Goal: Transaction & Acquisition: Purchase product/service

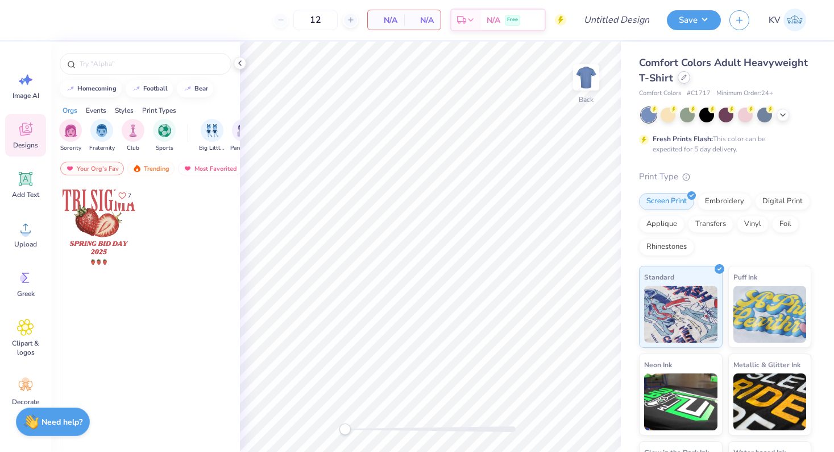
click at [685, 80] on icon at bounding box center [684, 78] width 6 height 6
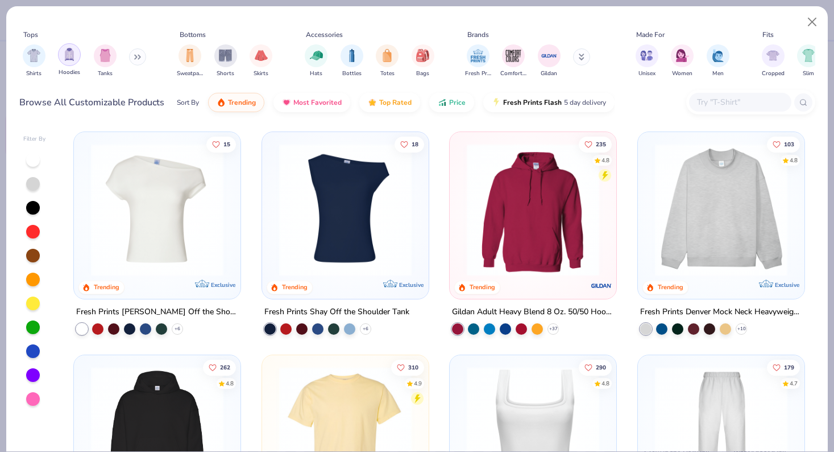
click at [72, 57] on img "filter for Hoodies" at bounding box center [69, 54] width 13 height 13
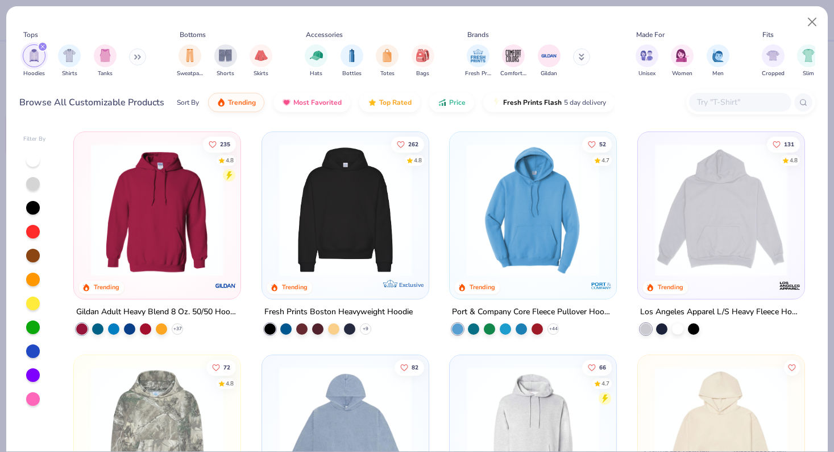
click at [387, 225] on img at bounding box center [346, 209] width 144 height 133
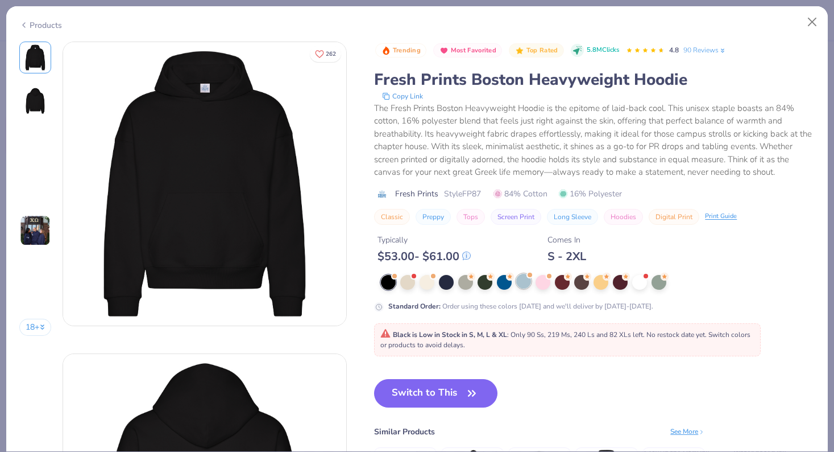
click at [520, 274] on div at bounding box center [523, 281] width 15 height 15
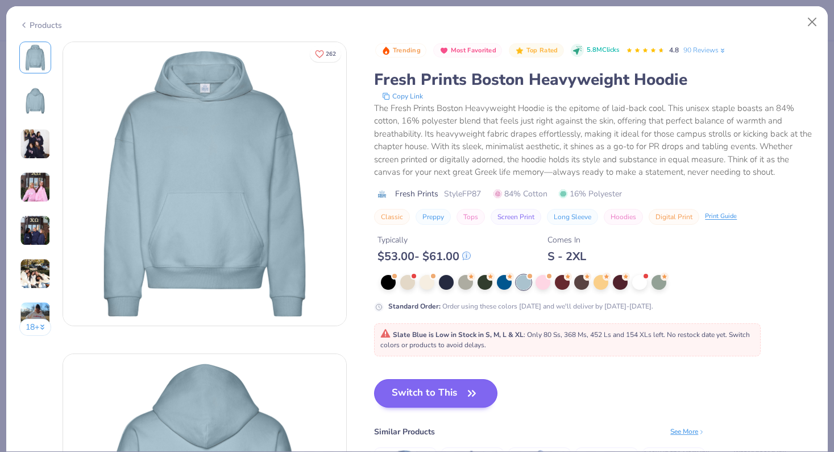
click at [446, 388] on button "Switch to This" at bounding box center [435, 393] width 123 height 28
click at [423, 396] on button "Switch to This" at bounding box center [435, 393] width 123 height 28
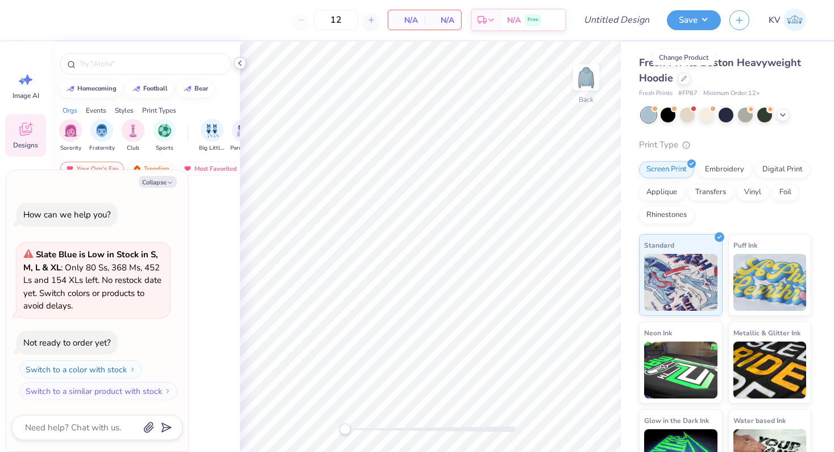
click at [241, 63] on icon at bounding box center [239, 63] width 9 height 9
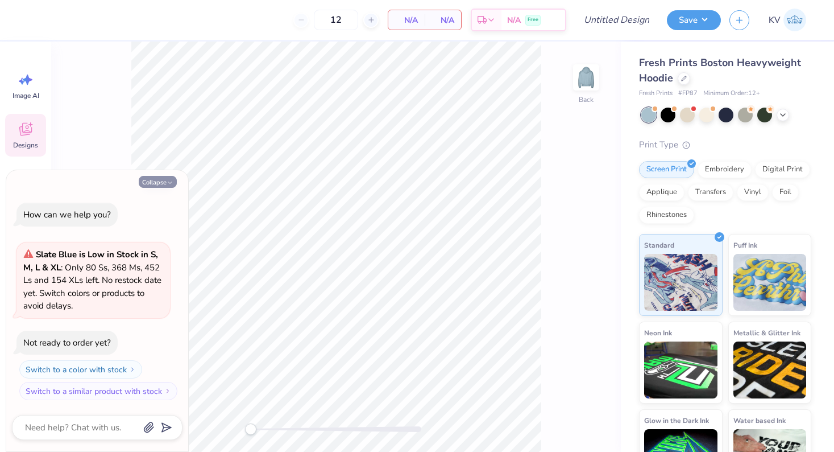
click at [156, 183] on button "Collapse" at bounding box center [158, 182] width 38 height 12
type textarea "x"
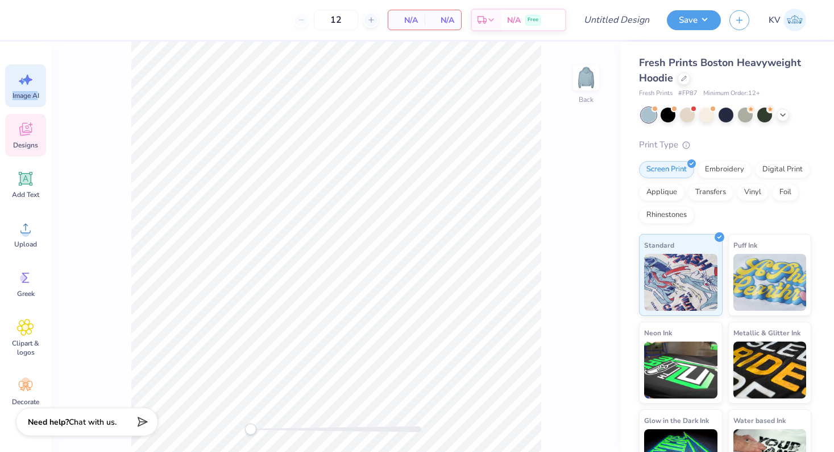
click at [35, 90] on div "Image AI" at bounding box center [25, 85] width 41 height 43
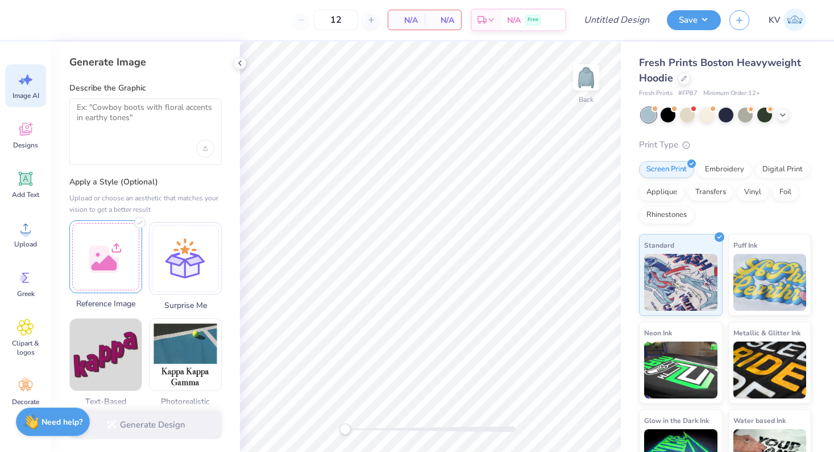
click at [110, 242] on div at bounding box center [105, 256] width 73 height 73
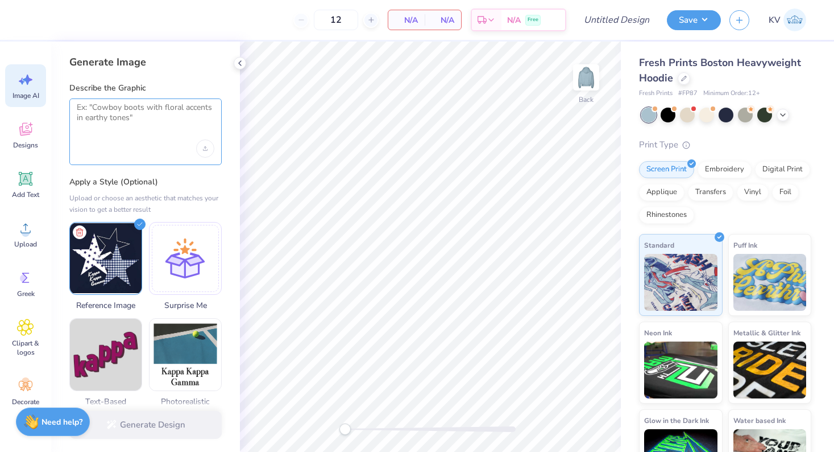
click at [130, 126] on textarea at bounding box center [146, 116] width 138 height 28
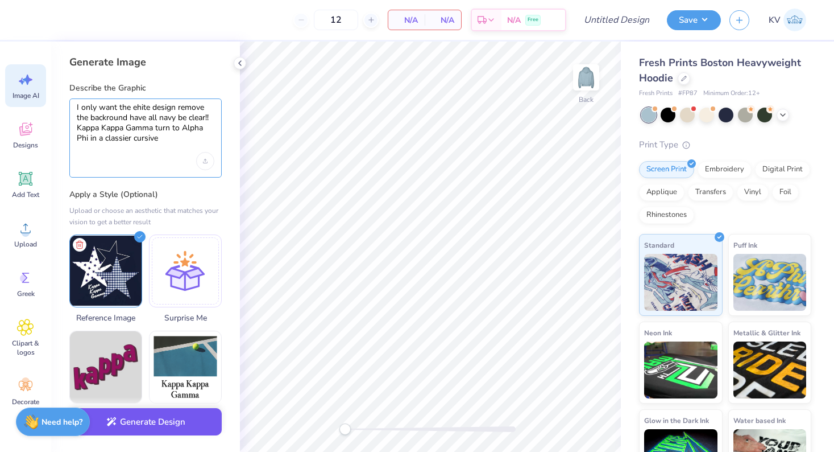
type textarea "I only want the ehite design remove the backround have all navy be clear!! Kapp…"
click at [169, 427] on button "Generate Design" at bounding box center [145, 422] width 152 height 28
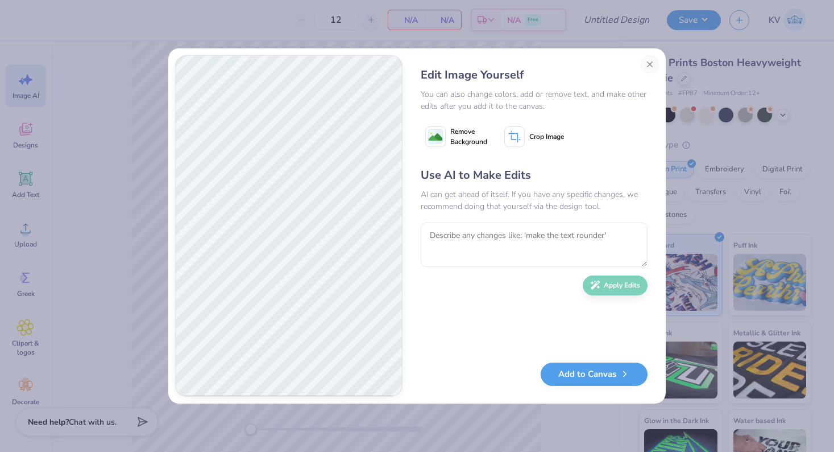
click at [435, 129] on icon at bounding box center [435, 136] width 20 height 20
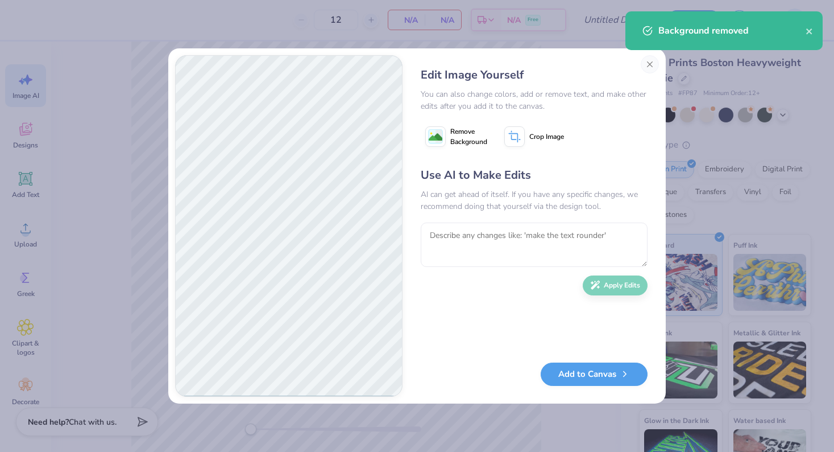
click at [448, 142] on button "Remove Background" at bounding box center [456, 136] width 71 height 28
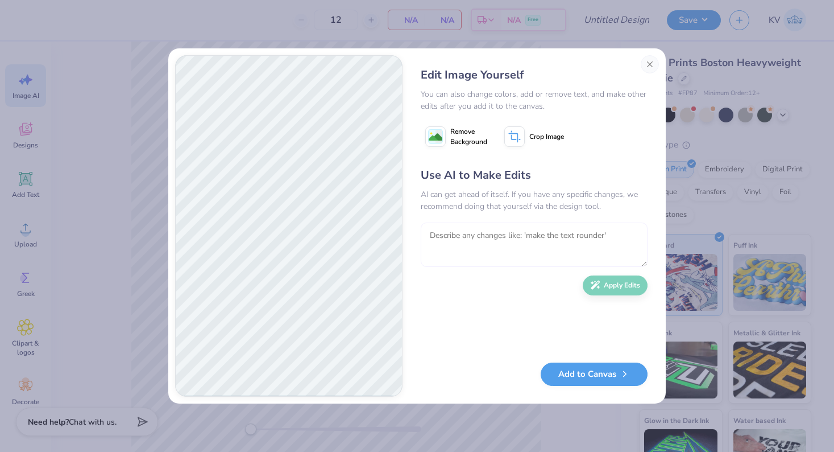
click at [517, 255] on textarea at bounding box center [534, 244] width 227 height 44
type textarea "that got messed up fix it and make backround translucent"
click at [598, 291] on button "Apply Edits" at bounding box center [615, 282] width 65 height 20
click at [593, 369] on button "Add to Canvas" at bounding box center [594, 370] width 107 height 23
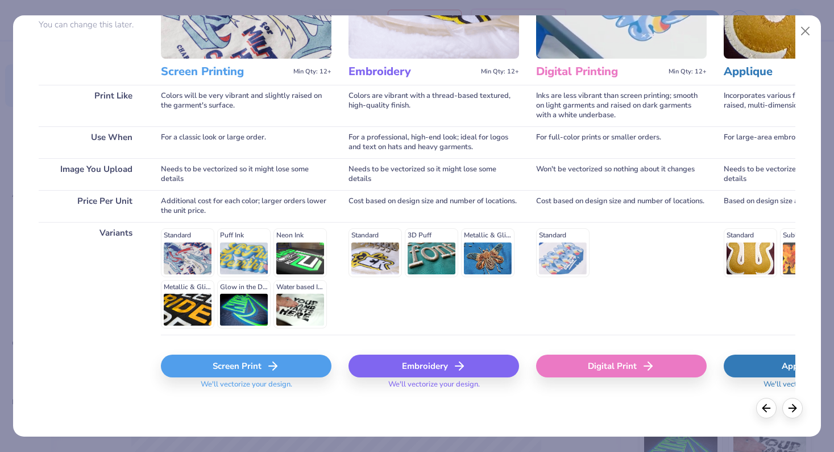
scroll to position [115, 0]
click at [256, 369] on div "Screen Print" at bounding box center [246, 366] width 171 height 23
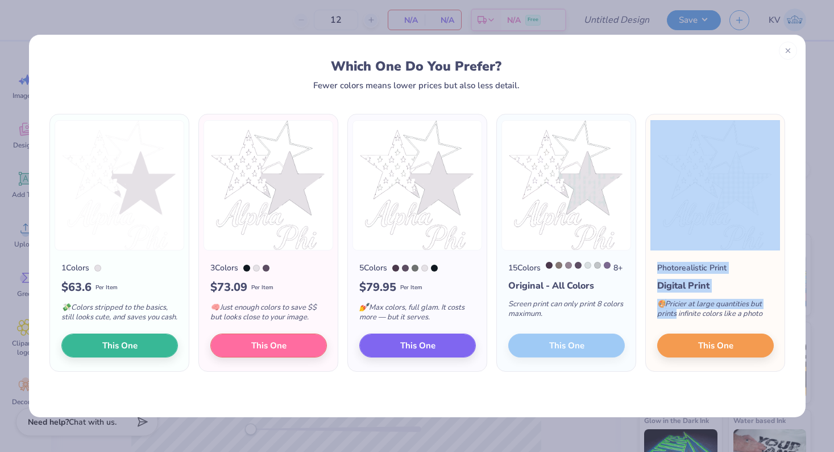
drag, startPoint x: 580, startPoint y: 348, endPoint x: 674, endPoint y: 310, distance: 101.8
click at [674, 310] on div "1 Colors $ 63.6 Per Item 💸 Colors stripped to the basics, still looks cute, and…" at bounding box center [417, 243] width 740 height 258
click at [673, 309] on div "🎨 Pricier at large quantities but prints infinite colors like a photo" at bounding box center [715, 311] width 117 height 38
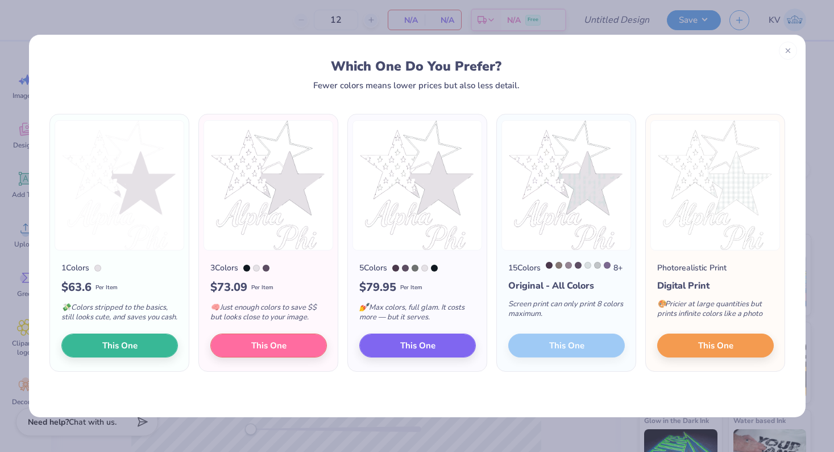
click at [585, 353] on div "15 Colors 8 + Original - All Colors Screen print can only print 8 colors maximu…" at bounding box center [566, 310] width 139 height 121
click at [589, 361] on div "15 Colors 8 + Original - All Colors Screen print can only print 8 colors maximu…" at bounding box center [566, 310] width 139 height 121
click at [581, 353] on div "15 Colors 8 + Original - All Colors Screen print can only print 8 colors maximu…" at bounding box center [566, 310] width 139 height 121
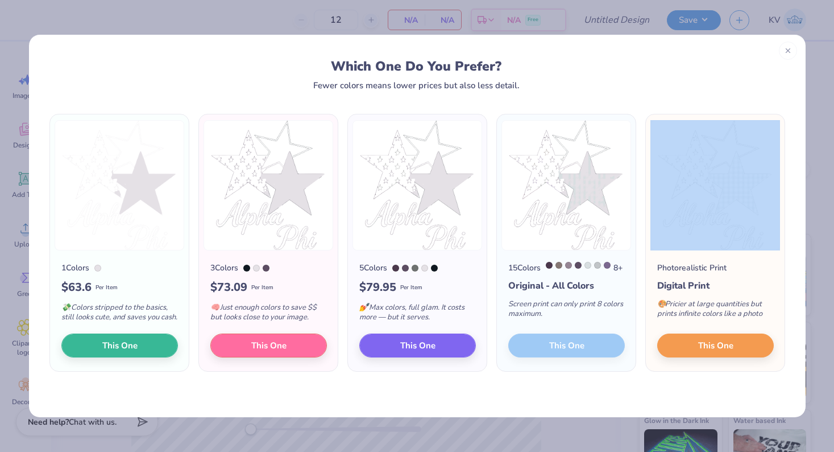
click at [581, 353] on div "15 Colors 8 + Original - All Colors Screen print can only print 8 colors maximu…" at bounding box center [566, 310] width 139 height 121
click at [595, 351] on div "15 Colors 8 + Original - All Colors Screen print can only print 8 colors maximu…" at bounding box center [566, 310] width 139 height 121
click at [578, 345] on div "15 Colors 8 + Original - All Colors Screen print can only print 8 colors maximu…" at bounding box center [566, 310] width 139 height 121
